Goal: Task Accomplishment & Management: Complete application form

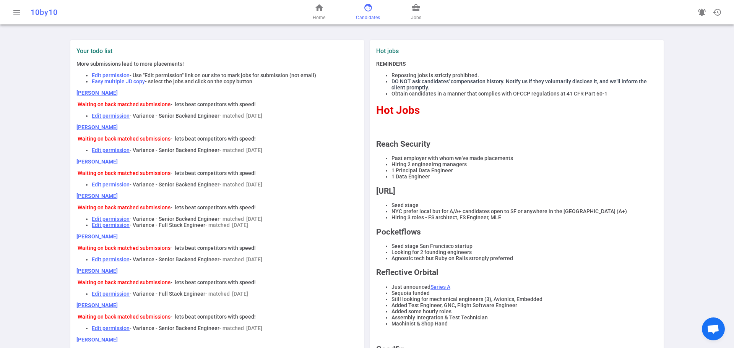
click at [370, 8] on span "face" at bounding box center [368, 7] width 9 height 9
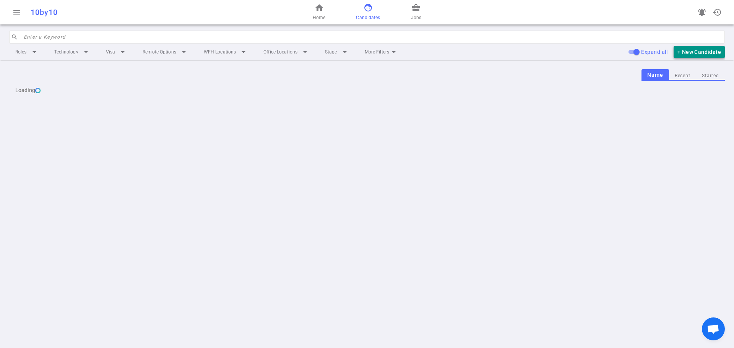
click at [690, 54] on button "+ New Candidate" at bounding box center [699, 52] width 51 height 13
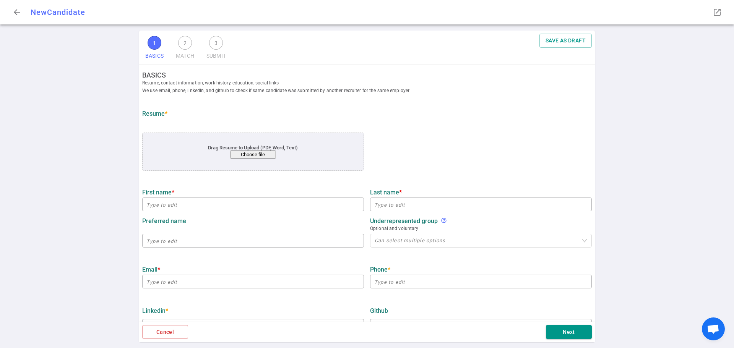
click at [258, 154] on button "Choose file" at bounding box center [253, 155] width 46 height 8
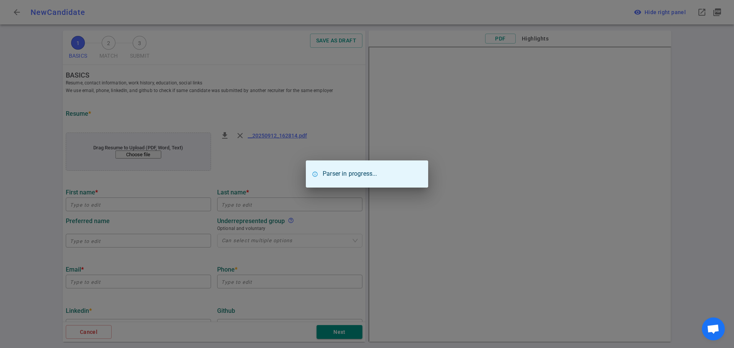
type input "[PERSON_NAME]"
type input "[EMAIL_ADDRESS][DOMAIN_NAME]"
type textarea "[URL]"
type input "Building Mvps"
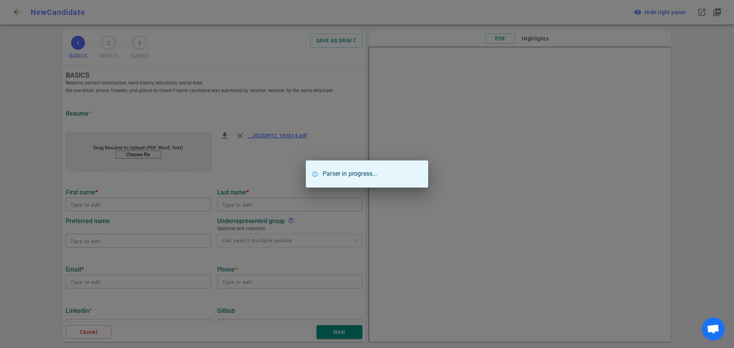
type textarea "SENIOR/FOUNDING ENGINEER"
type input "8.3"
type input "City [GEOGRAPHIC_DATA][US_STATE]"
type input "COMPUTATIONAL ASTROPHYSICS"
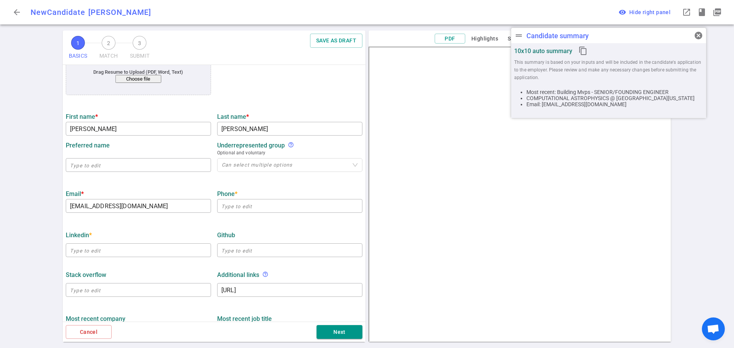
scroll to position [76, 0]
click at [232, 206] on input "text" at bounding box center [289, 205] width 145 height 12
paste input "[PHONE_NUMBER]"
type input "[PHONE_NUMBER]"
click at [86, 255] on input "text" at bounding box center [138, 250] width 145 height 12
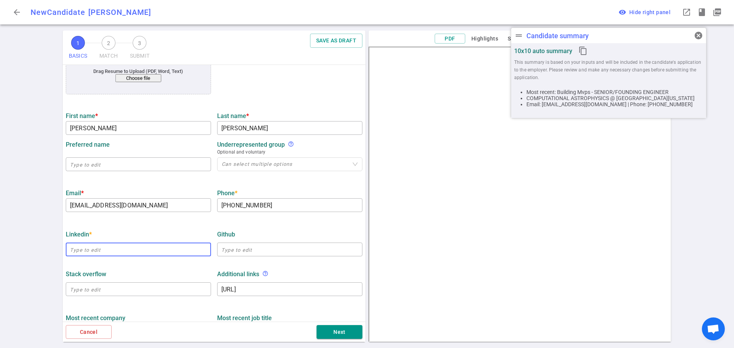
paste input "[URL][DOMAIN_NAME][PERSON_NAME][PERSON_NAME]"
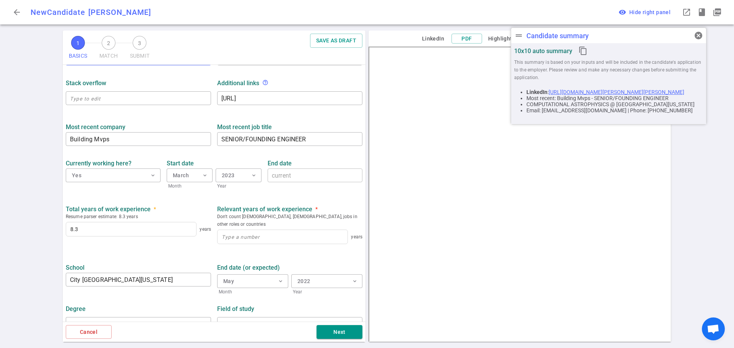
scroll to position [275, 0]
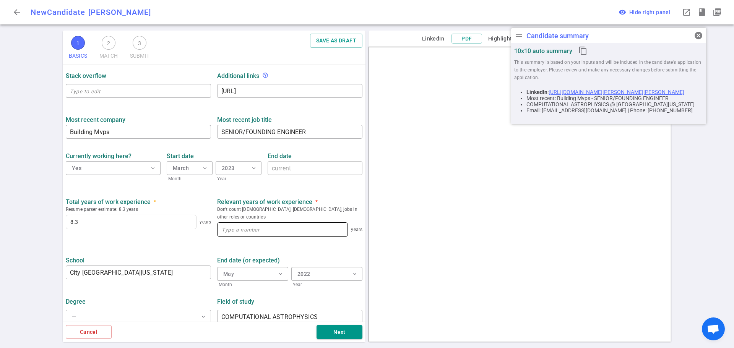
type input "[URL][DOMAIN_NAME][PERSON_NAME][PERSON_NAME]"
click at [219, 224] on input at bounding box center [283, 230] width 130 height 14
type input "8"
click at [41, 223] on div "1 BASICS 2 MATCH 3 SUBMIT SAVE AS DRAFT BASICS Resume, contact information, wor…" at bounding box center [367, 190] width 734 height 318
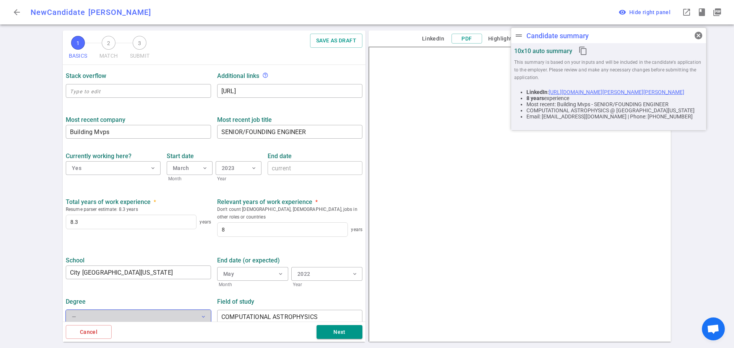
click at [203, 314] on span "expand_more" at bounding box center [203, 317] width 6 height 6
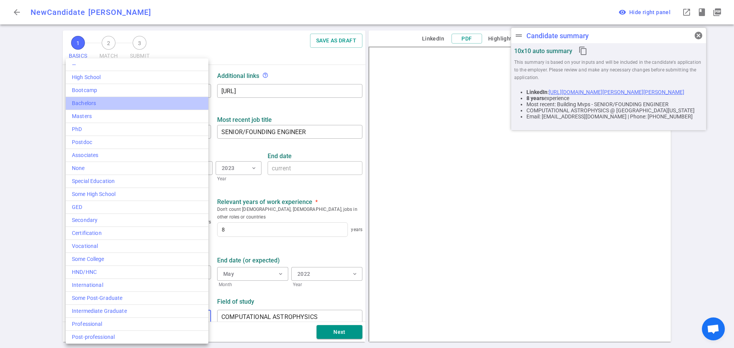
click at [87, 102] on div "Bachelors" at bounding box center [137, 103] width 130 height 8
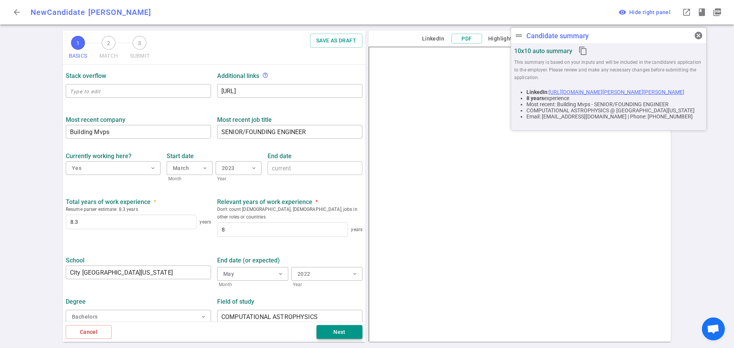
click at [335, 332] on button "Next" at bounding box center [340, 332] width 46 height 14
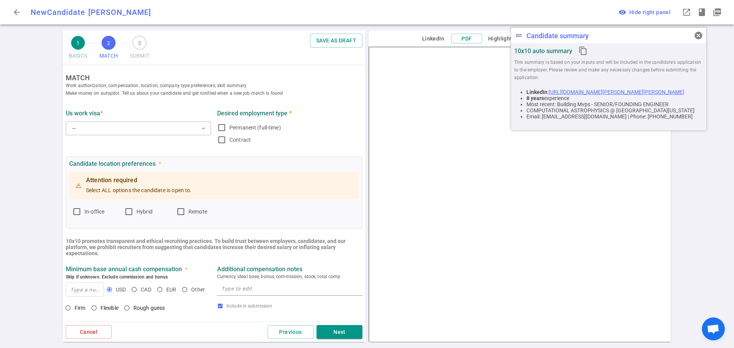
scroll to position [0, 0]
click at [102, 131] on button "— expand_more" at bounding box center [138, 129] width 145 height 14
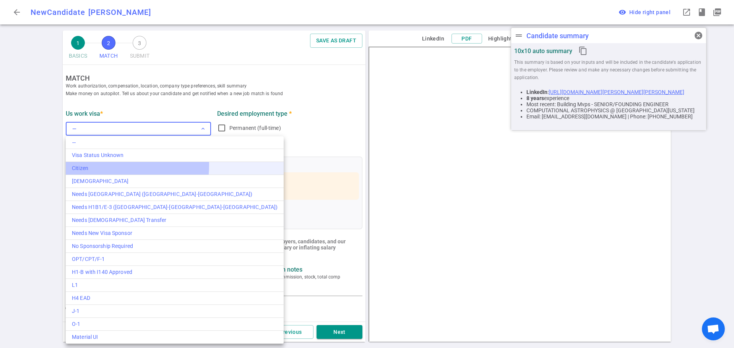
click at [98, 165] on div "Citizen" at bounding box center [175, 168] width 206 height 8
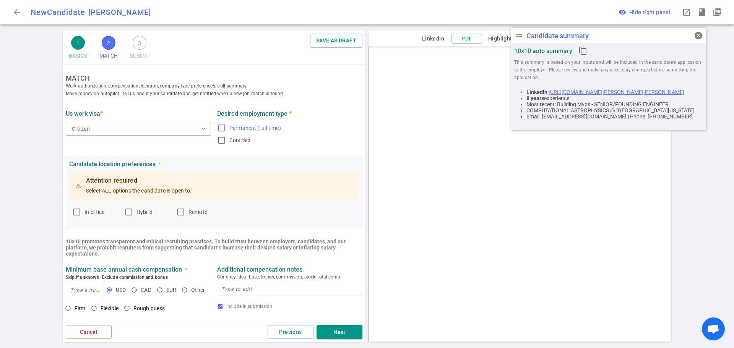
click at [219, 128] on input "Permanent (full-time)" at bounding box center [221, 128] width 9 height 9
checkbox input "true"
click at [128, 212] on input "Hybrid" at bounding box center [128, 212] width 9 height 9
checkbox input "true"
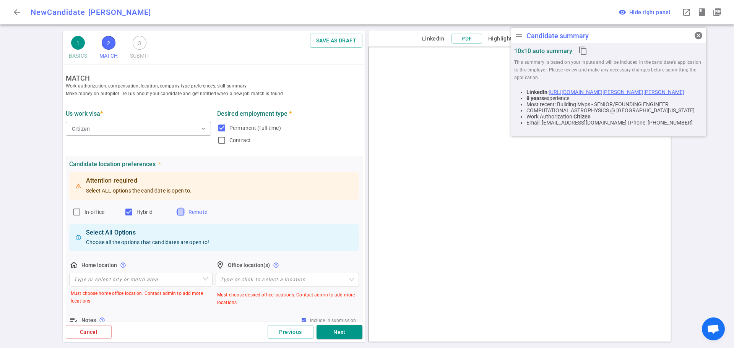
click at [185, 212] on input "Remote" at bounding box center [180, 212] width 9 height 9
checkbox input "true"
click at [124, 283] on input "search" at bounding box center [141, 279] width 134 height 13
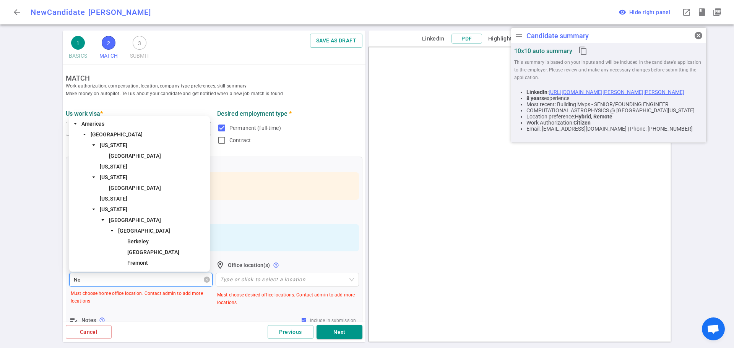
type input "New"
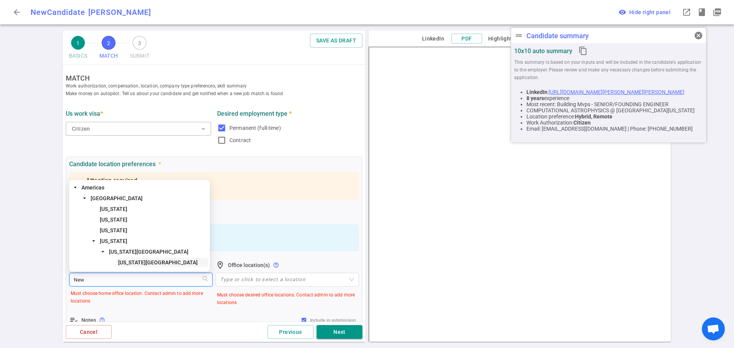
click at [125, 262] on span "[US_STATE][GEOGRAPHIC_DATA]" at bounding box center [158, 263] width 80 height 6
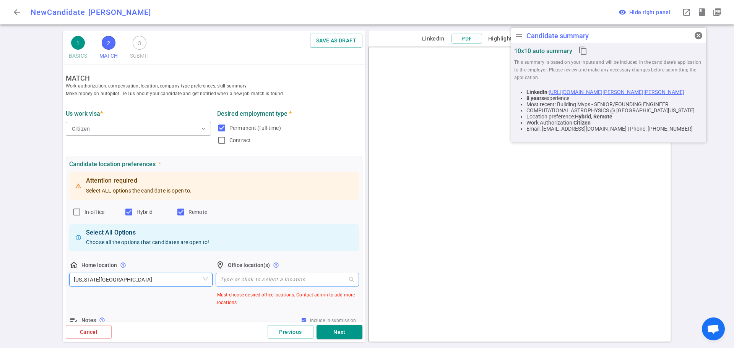
click at [231, 281] on div at bounding box center [283, 280] width 132 height 6
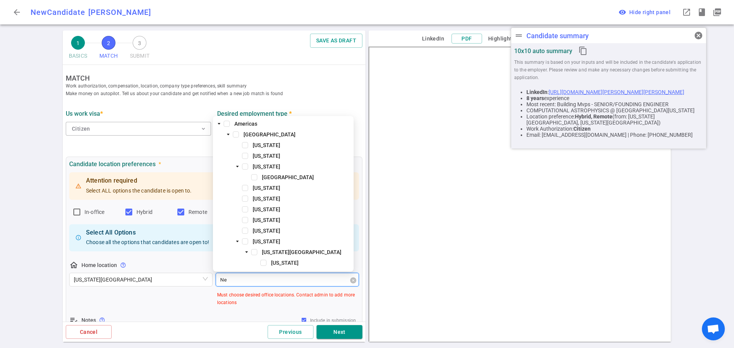
type input "New"
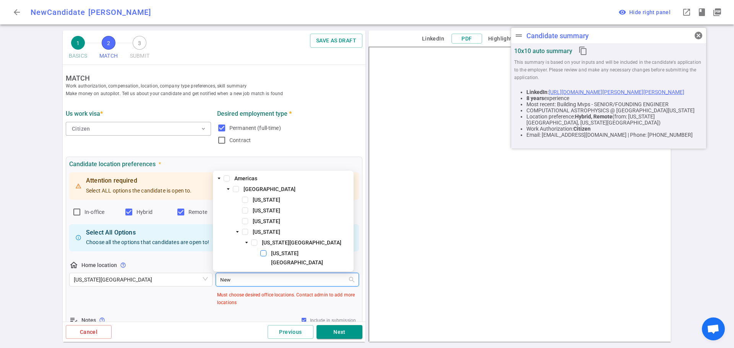
click at [262, 257] on span at bounding box center [263, 253] width 6 height 6
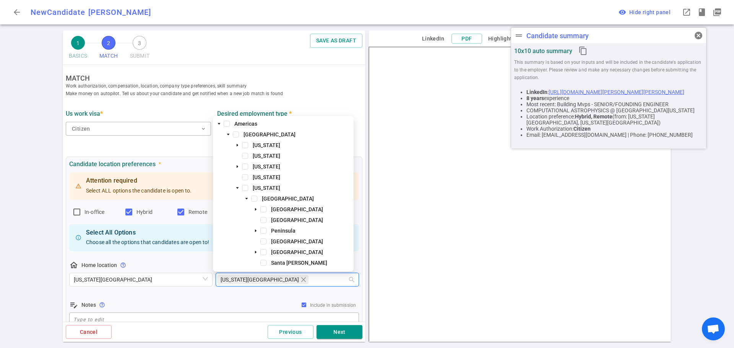
click at [24, 203] on div "1 BASICS 2 MATCH 3 SUBMIT SAVE AS DRAFT MATCH Work authorization, compensation,…" at bounding box center [367, 190] width 734 height 318
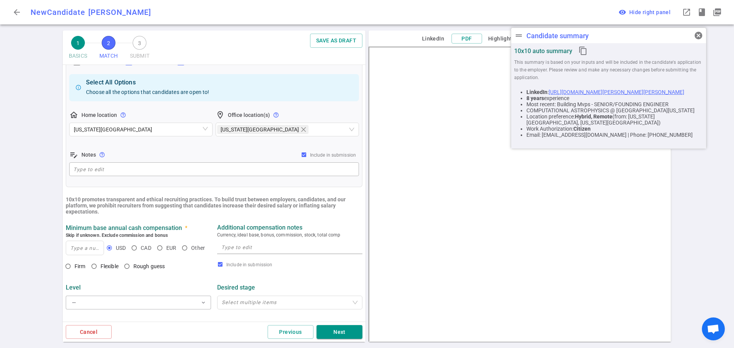
scroll to position [191, 0]
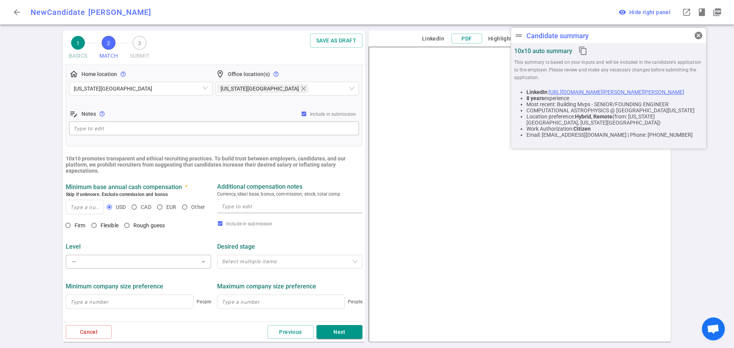
click at [700, 34] on span "cancel" at bounding box center [698, 35] width 9 height 9
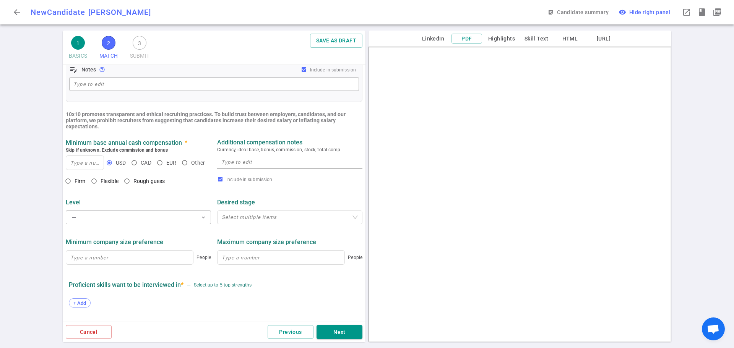
scroll to position [321, 0]
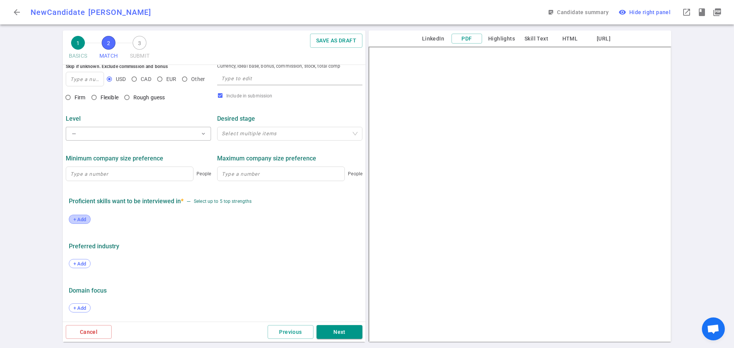
click at [87, 219] on span "+ Add" at bounding box center [80, 220] width 18 height 6
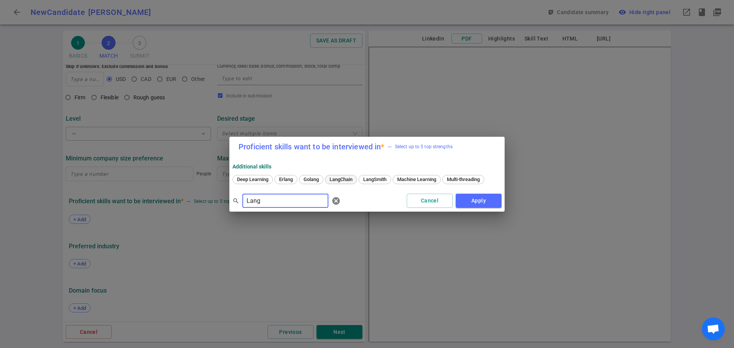
click at [345, 177] on span "LangChain" at bounding box center [341, 180] width 28 height 6
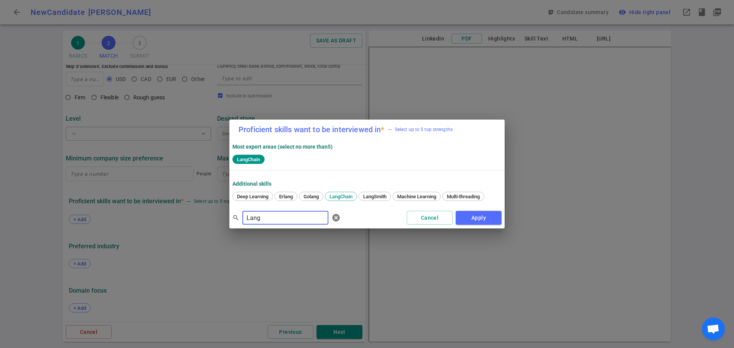
drag, startPoint x: 268, startPoint y: 221, endPoint x: 200, endPoint y: 221, distance: 68.1
click at [200, 221] on div "Proficient skills want to be interviewed in * — Select up to 5 top strengths Mo…" at bounding box center [367, 174] width 734 height 348
click at [279, 198] on span "Python" at bounding box center [273, 197] width 20 height 6
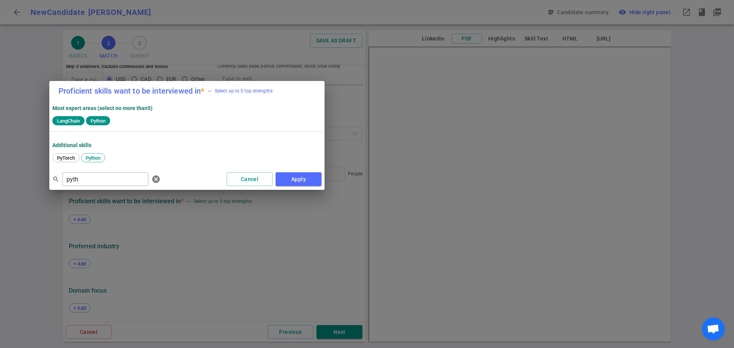
drag, startPoint x: 305, startPoint y: 127, endPoint x: 133, endPoint y: 89, distance: 176.1
click at [133, 88] on label "Proficient skills want to be interviewed in *" at bounding box center [132, 91] width 146 height 8
click at [68, 161] on span "PyTorch" at bounding box center [65, 158] width 23 height 6
drag, startPoint x: 106, startPoint y: 182, endPoint x: 44, endPoint y: 184, distance: 62.7
click at [44, 184] on div "Proficient skills want to be interviewed in * — Select up to 5 top strengths Mo…" at bounding box center [367, 174] width 734 height 348
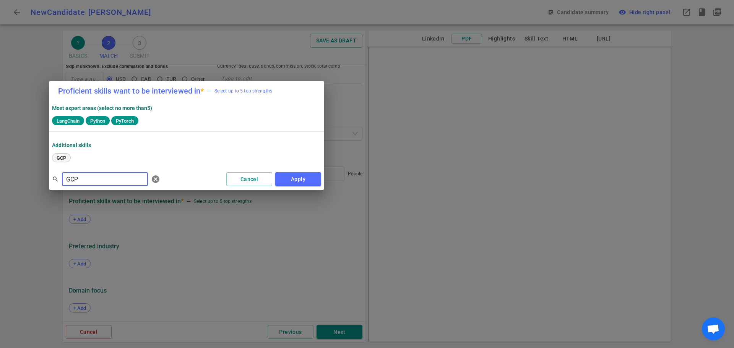
click at [60, 159] on span "GCP" at bounding box center [61, 158] width 15 height 6
drag, startPoint x: 67, startPoint y: 176, endPoint x: 41, endPoint y: 177, distance: 26.0
click at [41, 177] on div "Proficient skills want to be interviewed in * — Select up to 5 top strengths Mo…" at bounding box center [367, 174] width 734 height 348
type input "SQL"
click at [306, 179] on button "Apply" at bounding box center [298, 179] width 46 height 14
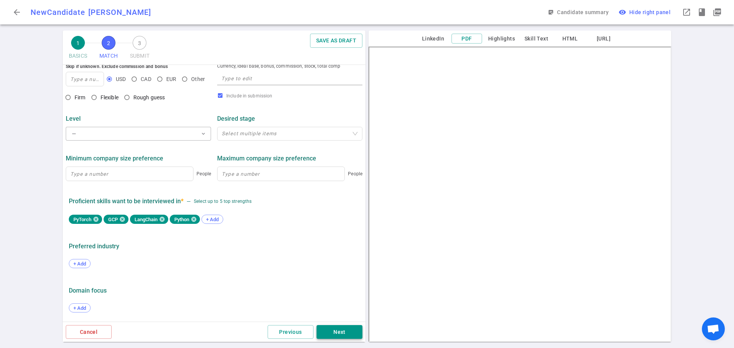
click at [332, 336] on button "Next" at bounding box center [340, 332] width 46 height 14
click at [341, 327] on button "Next" at bounding box center [340, 332] width 46 height 14
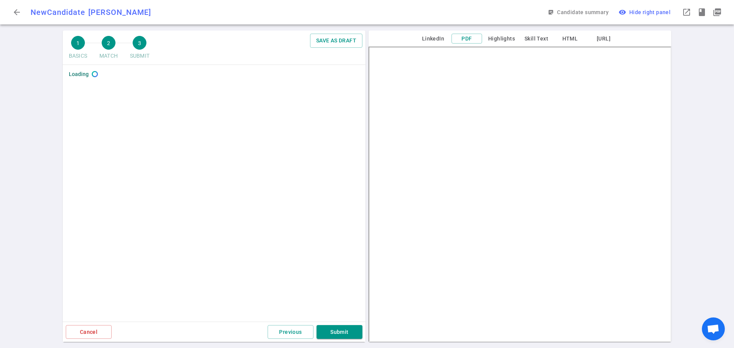
scroll to position [0, 0]
click at [280, 335] on button "Previous" at bounding box center [291, 332] width 46 height 14
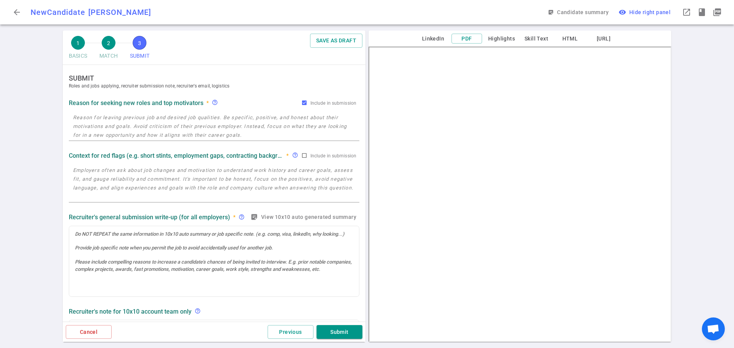
click at [113, 130] on textarea at bounding box center [214, 126] width 282 height 26
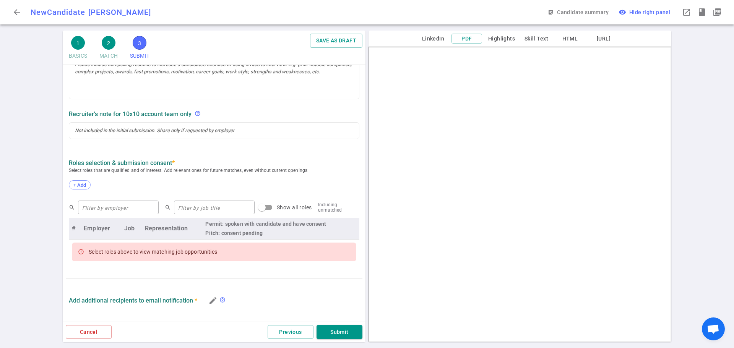
scroll to position [268, 0]
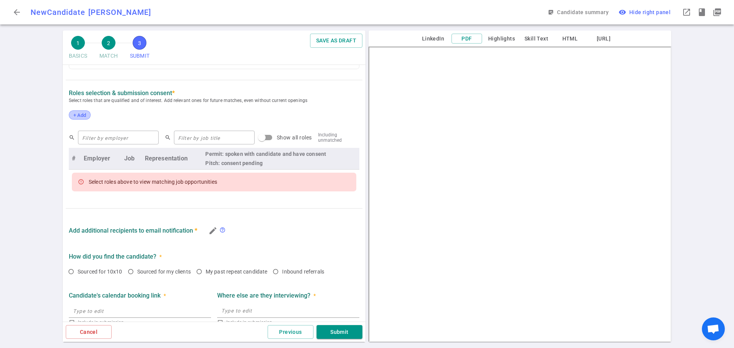
click at [78, 118] on span "+ Add" at bounding box center [80, 115] width 18 height 6
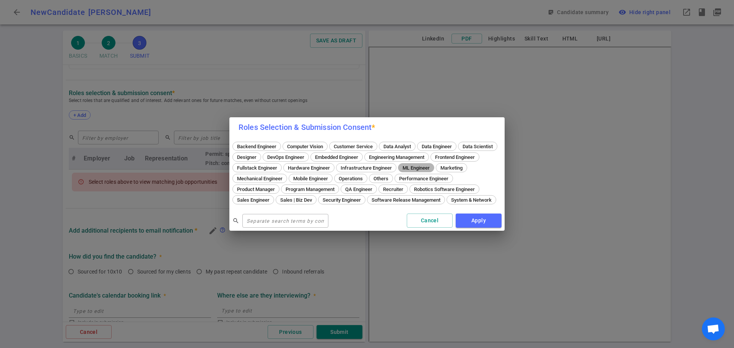
click at [432, 167] on span "ML Engineer" at bounding box center [416, 168] width 33 height 6
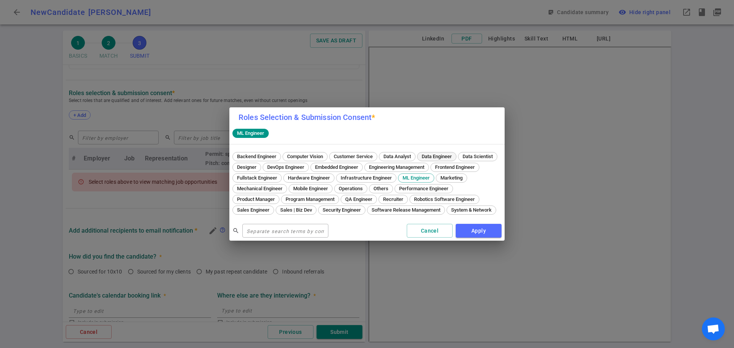
click at [430, 159] on span "Data Engineer" at bounding box center [437, 157] width 36 height 6
click at [479, 227] on button "Apply" at bounding box center [479, 231] width 46 height 14
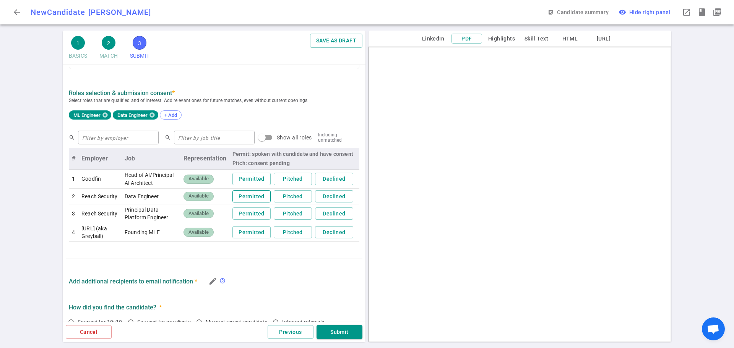
click at [244, 203] on button "Permitted" at bounding box center [251, 196] width 38 height 13
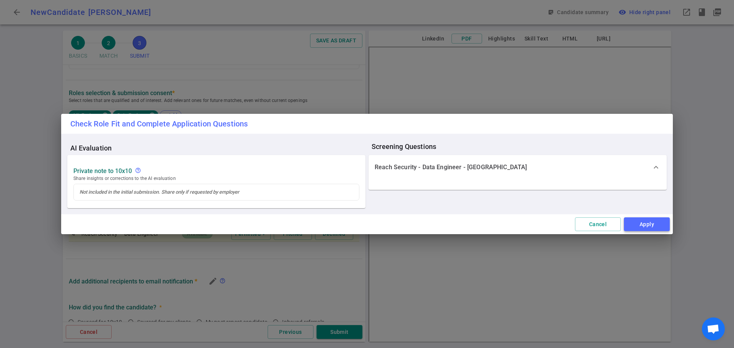
click at [637, 225] on button "Apply" at bounding box center [647, 225] width 46 height 14
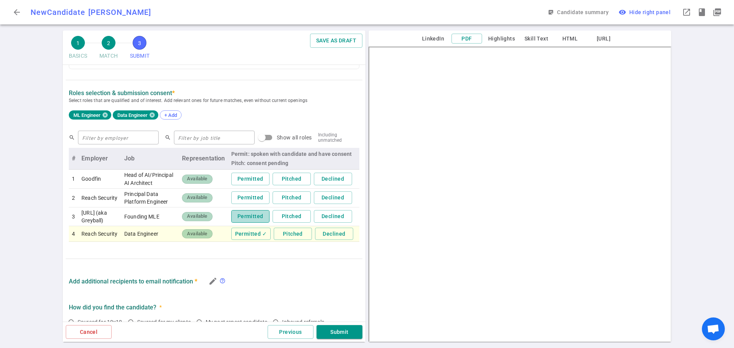
click at [246, 223] on button "Permitted" at bounding box center [250, 216] width 38 height 13
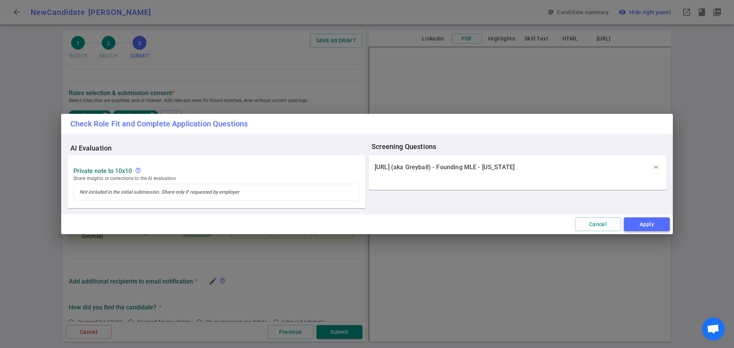
click at [653, 224] on button "Apply" at bounding box center [647, 225] width 46 height 14
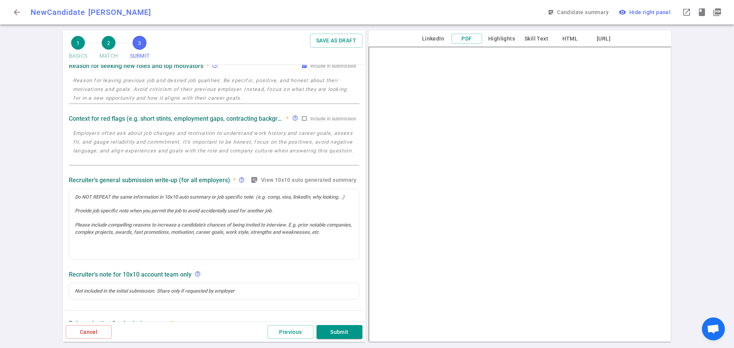
scroll to position [0, 0]
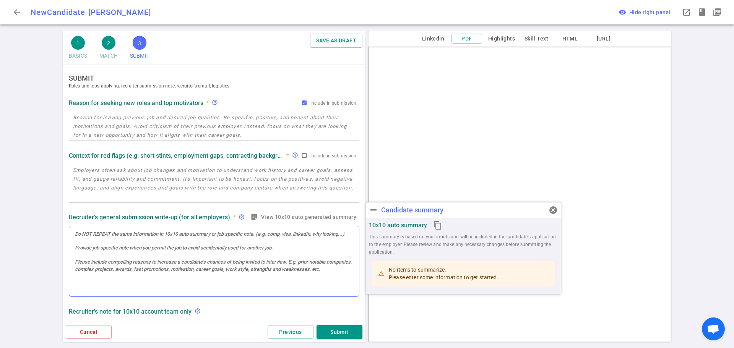
click at [99, 246] on div at bounding box center [214, 261] width 290 height 71
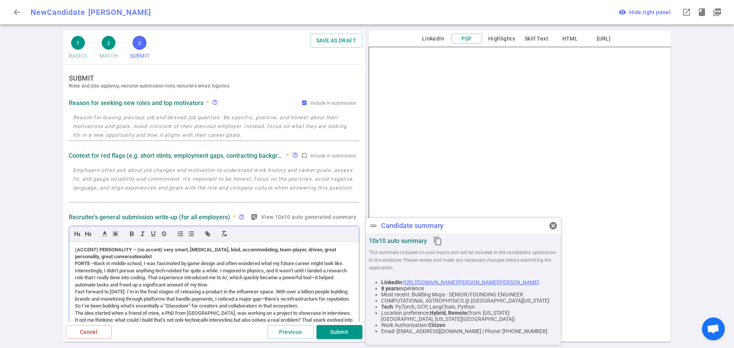
click at [74, 292] on div "(ACCENT) PERSONALITY – (no accent) very smart, [MEDICAL_DATA], kind, accommodat…" at bounding box center [214, 305] width 290 height 127
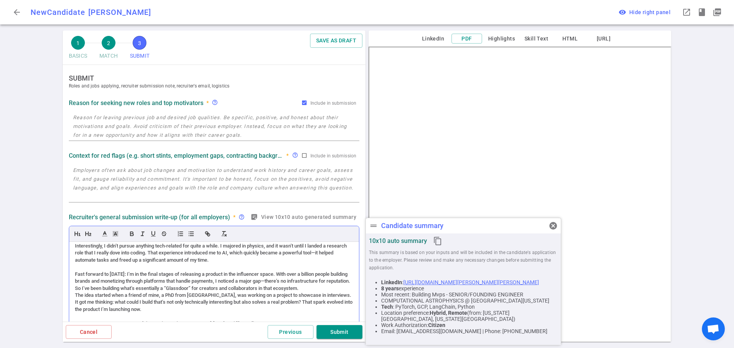
scroll to position [38, 0]
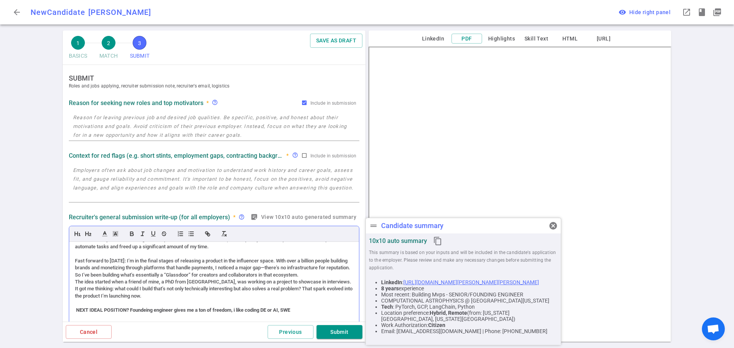
click at [75, 281] on div "The idea started when a friend of mine, a PhD from [GEOGRAPHIC_DATA], was worki…" at bounding box center [214, 289] width 278 height 21
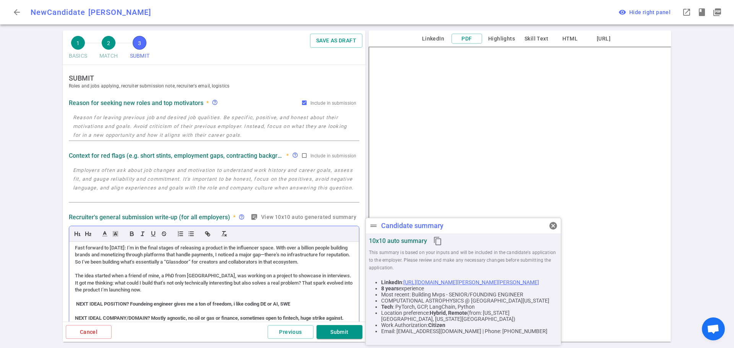
scroll to position [58, 0]
click at [132, 301] on strong "NEXT IDEAL POSITION? Foundeing engineer gives me a ton of freedom, i like codin…" at bounding box center [183, 304] width 214 height 6
click at [135, 301] on strong "NEXT IDEAL POSITION? Foundeing engineer gives me a ton of freedom, i like codin…" at bounding box center [183, 304] width 214 height 6
drag, startPoint x: 296, startPoint y: 298, endPoint x: 74, endPoint y: 298, distance: 222.6
click at [74, 298] on div "(ACCENT) PERSONALITY – (no accent) very smart, [MEDICAL_DATA], kind, accommodat…" at bounding box center [214, 305] width 290 height 127
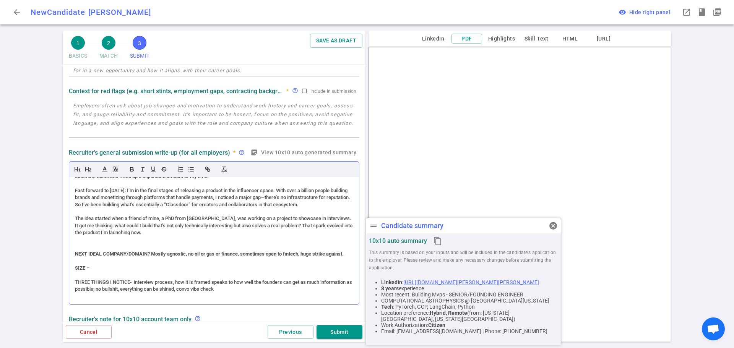
scroll to position [76, 0]
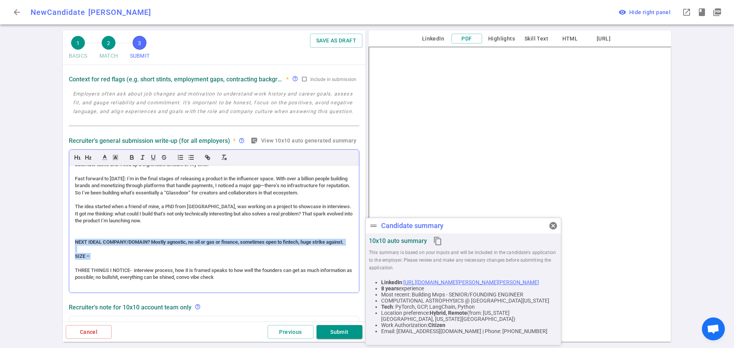
drag, startPoint x: 110, startPoint y: 254, endPoint x: 76, endPoint y: 232, distance: 40.5
click at [76, 232] on div "(ACCENT) PERSONALITY – (no accent) very smart, [MEDICAL_DATA], kind, accommodat…" at bounding box center [214, 229] width 290 height 127
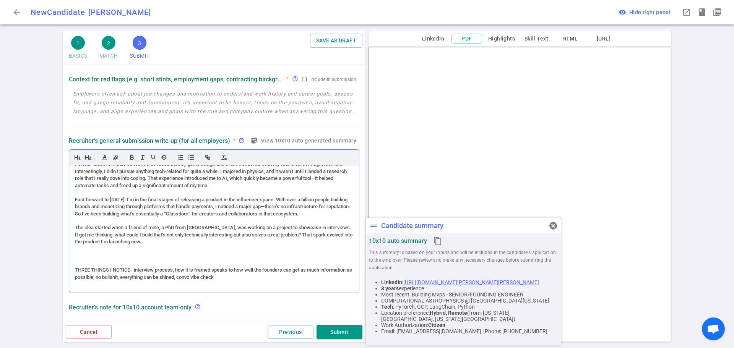
scroll to position [23, 0]
click at [131, 268] on div "THREE THINGS I NOTICE- interview process, how it is framed speaks to how well t…" at bounding box center [214, 274] width 278 height 14
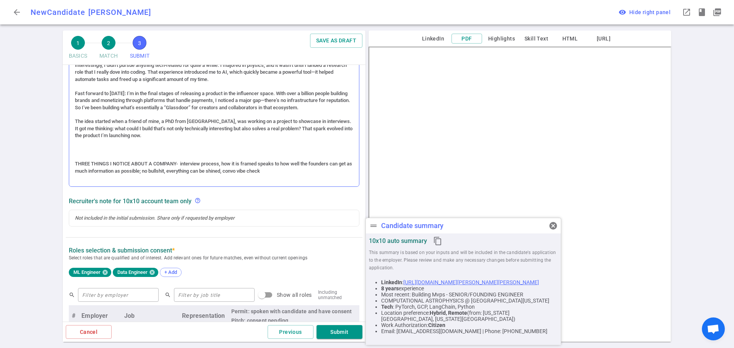
scroll to position [191, 0]
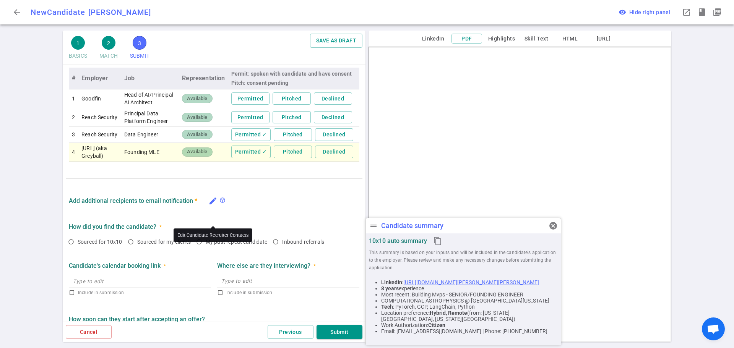
click at [214, 206] on icon "edit" at bounding box center [212, 201] width 9 height 9
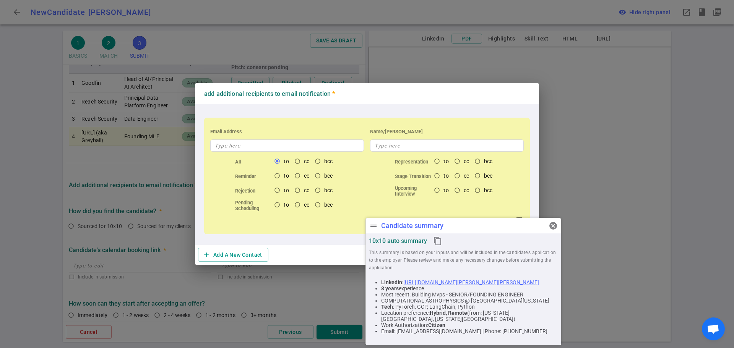
scroll to position [405, 0]
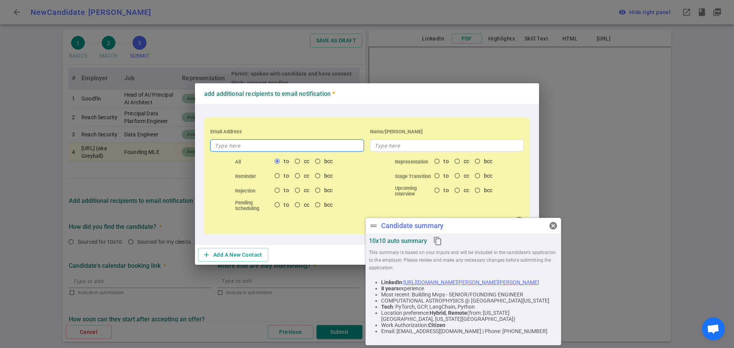
click at [263, 142] on input "text" at bounding box center [287, 146] width 154 height 12
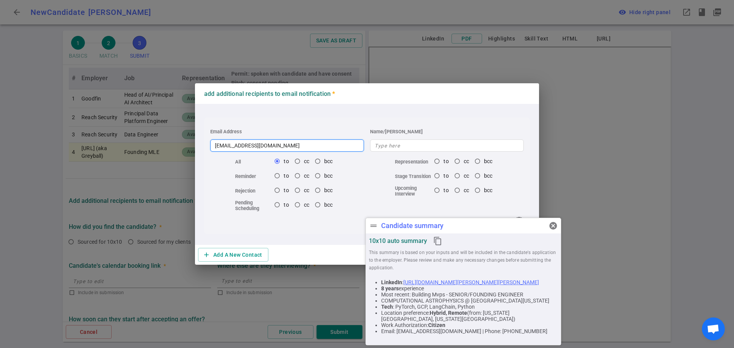
type input "[EMAIL_ADDRESS][DOMAIN_NAME]"
click at [551, 226] on span "cancel" at bounding box center [553, 225] width 9 height 9
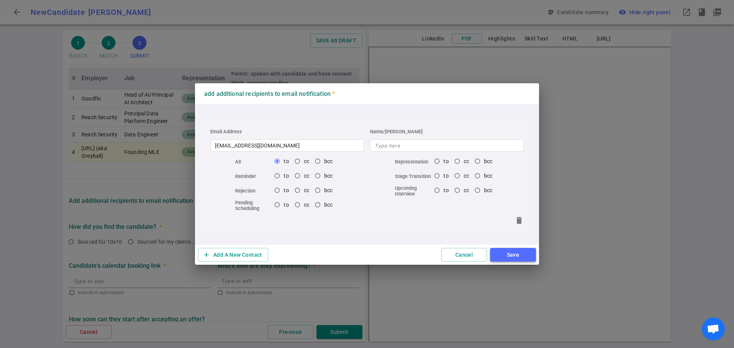
click at [514, 253] on button "Save" at bounding box center [513, 255] width 46 height 14
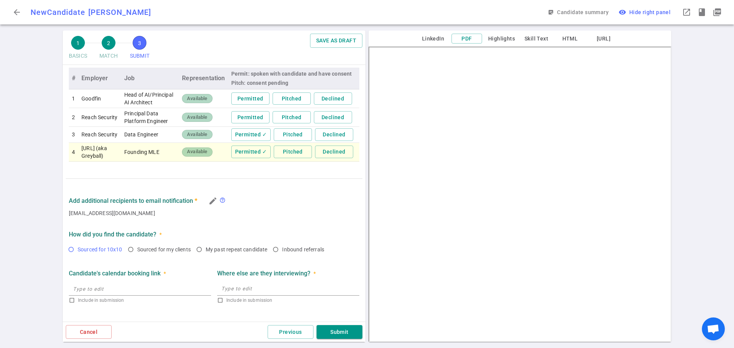
click at [70, 256] on input "Sourced for 10x10" at bounding box center [71, 249] width 13 height 13
radio input "true"
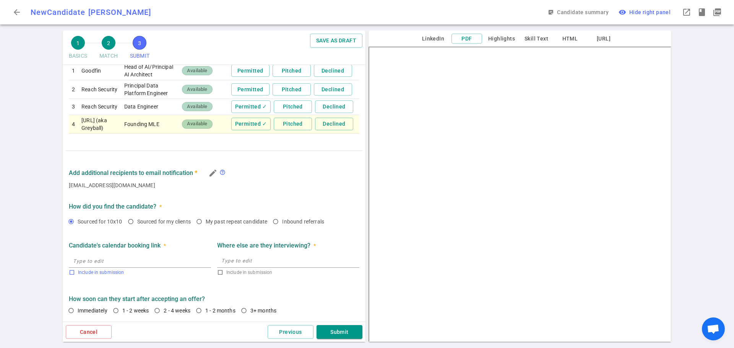
scroll to position [449, 0]
drag, startPoint x: 72, startPoint y: 311, endPoint x: 119, endPoint y: 295, distance: 49.2
click at [72, 310] on input "Immediately" at bounding box center [71, 310] width 13 height 13
radio input "true"
click at [335, 331] on button "Submit" at bounding box center [340, 332] width 46 height 14
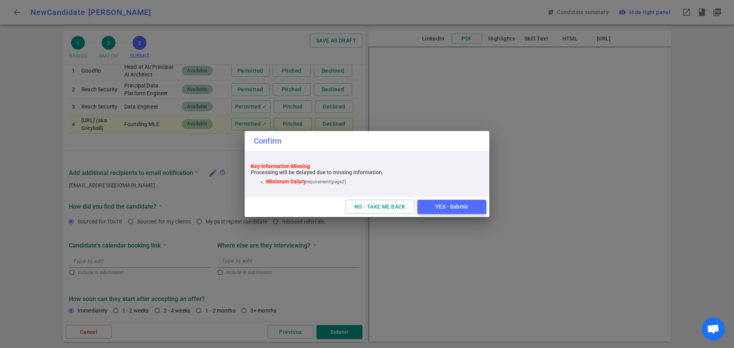
click at [443, 206] on button "YES - Submit" at bounding box center [452, 207] width 69 height 14
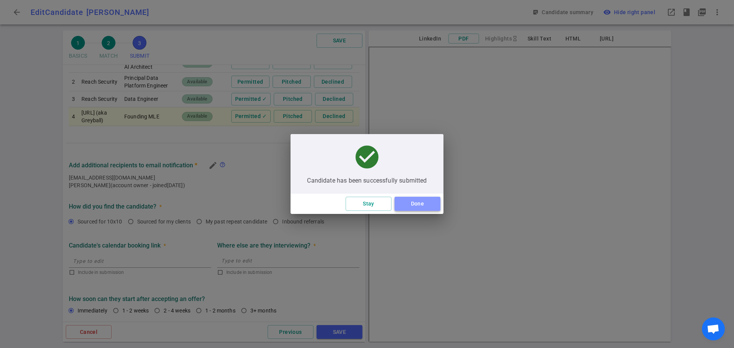
click at [406, 206] on button "Done" at bounding box center [418, 204] width 46 height 14
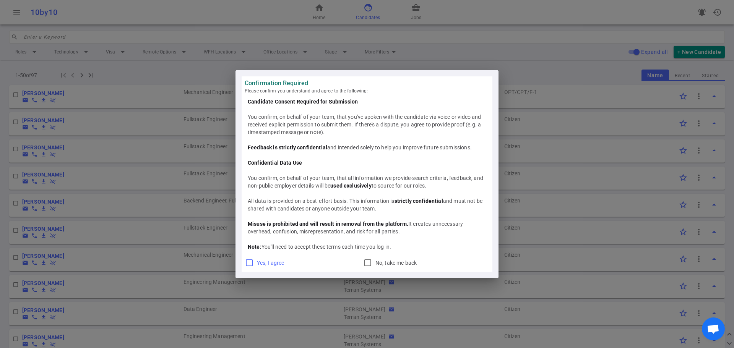
click at [247, 261] on input "Yes, I agree" at bounding box center [249, 262] width 9 height 9
checkbox input "true"
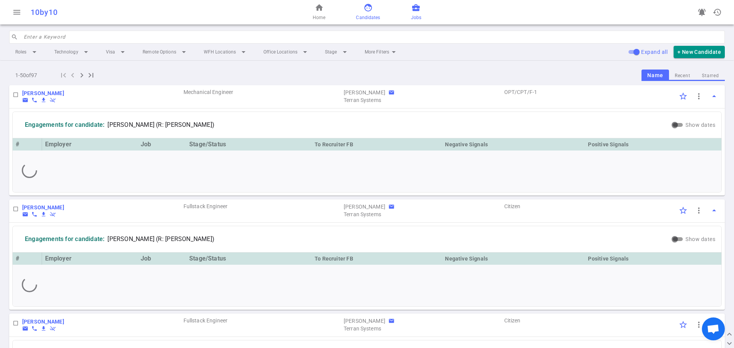
click at [416, 10] on span "business_center" at bounding box center [415, 7] width 9 height 9
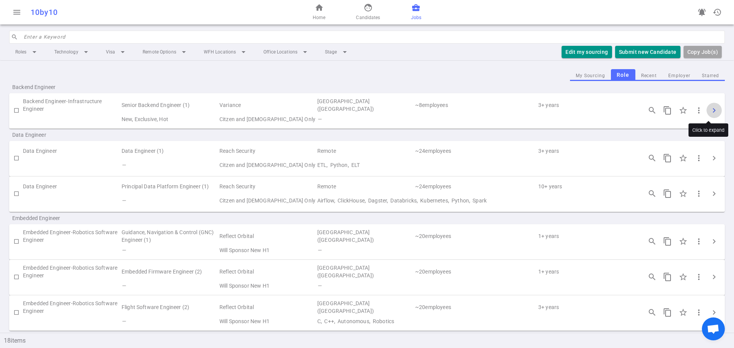
click at [710, 111] on span "chevron_right" at bounding box center [714, 110] width 9 height 9
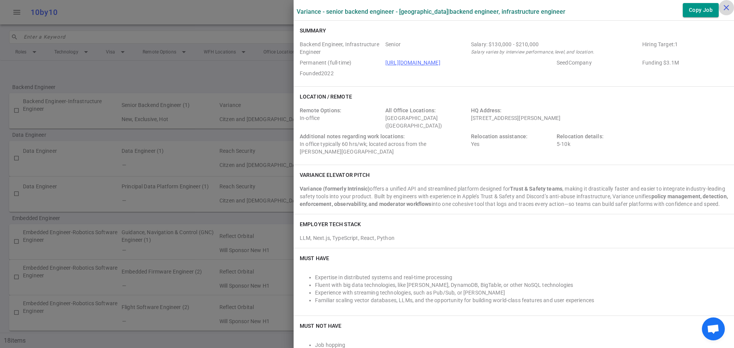
click at [727, 8] on icon "close" at bounding box center [726, 7] width 9 height 9
